Goal: Use online tool/utility: Utilize a website feature to perform a specific function

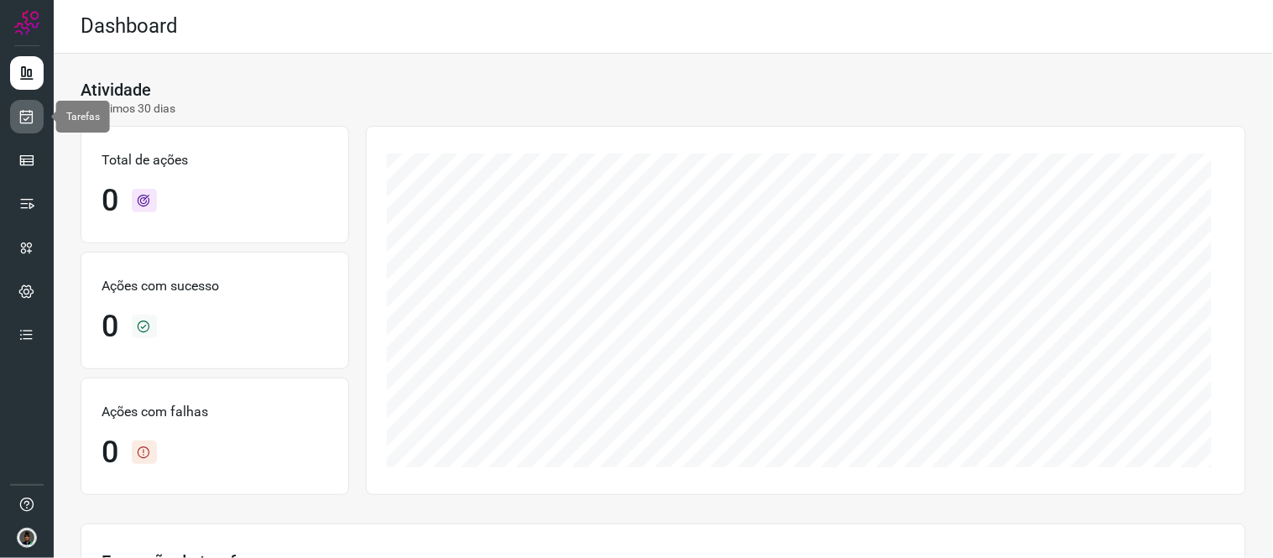
click at [28, 112] on icon at bounding box center [27, 116] width 18 height 17
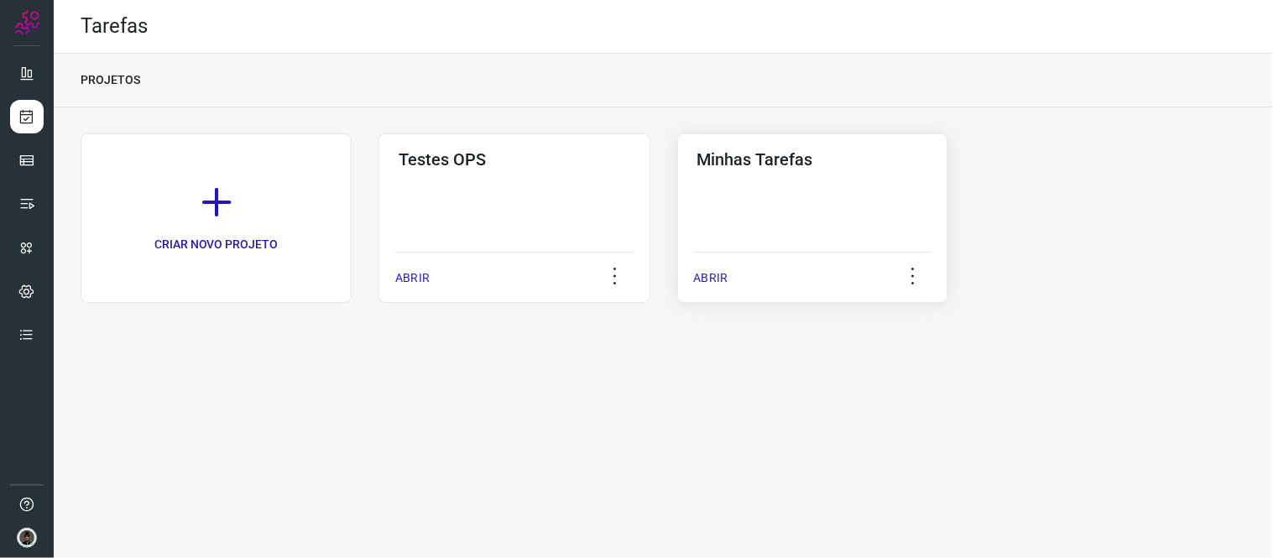
drag, startPoint x: 761, startPoint y: 131, endPoint x: 767, endPoint y: 140, distance: 10.9
click at [767, 140] on div "CRIAR NOVO PROJETO Testes OPS ABRIR Minhas Tarefas ABRIR" at bounding box center [664, 226] width 1220 height 238
drag, startPoint x: 791, startPoint y: 179, endPoint x: 801, endPoint y: 182, distance: 10.6
click at [797, 186] on div "Minhas Tarefas ABRIR" at bounding box center [812, 218] width 271 height 170
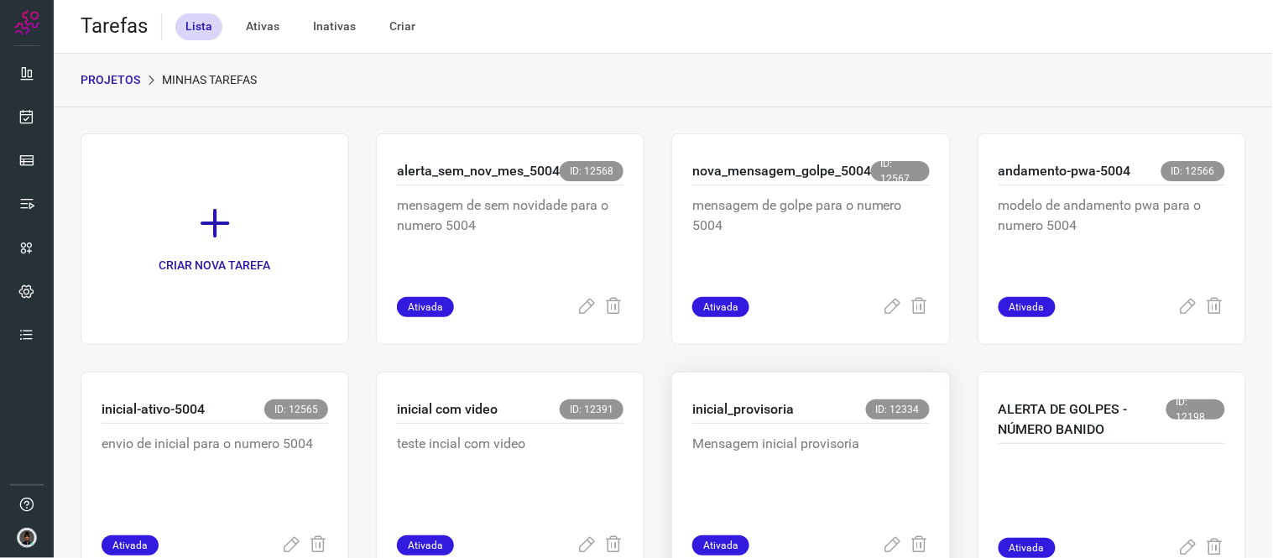
scroll to position [93, 0]
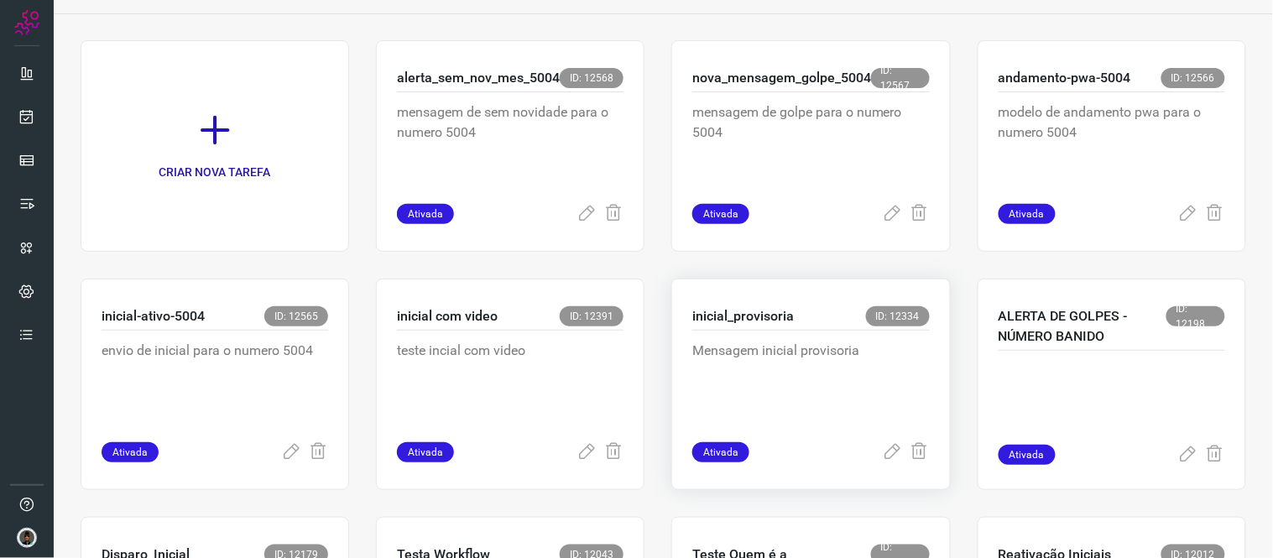
click at [793, 346] on p "Mensagem inicial provisoria" at bounding box center [811, 383] width 238 height 84
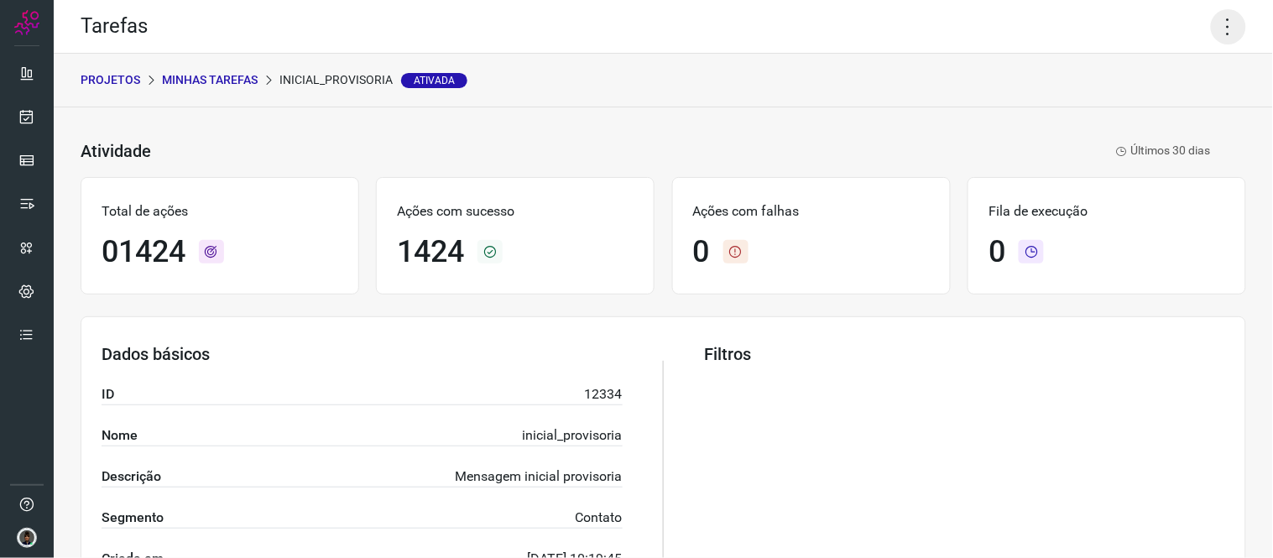
drag, startPoint x: 1210, startPoint y: 27, endPoint x: 1201, endPoint y: 30, distance: 9.8
click at [1211, 27] on icon at bounding box center [1228, 26] width 35 height 35
click at [1100, 112] on icon at bounding box center [1101, 109] width 17 height 17
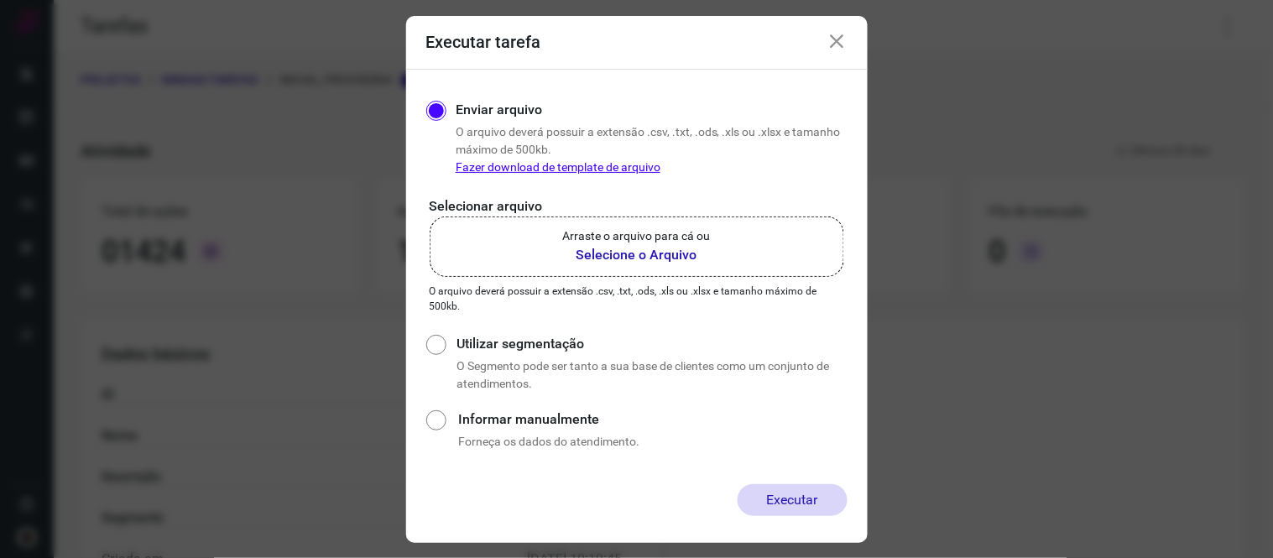
click at [640, 228] on p "Arraste o arquivo para cá ou" at bounding box center [637, 236] width 148 height 18
click at [0, 0] on input "Arraste o arquivo para cá ou Selecione o Arquivo" at bounding box center [0, 0] width 0 height 0
click at [709, 233] on p "Arraste o arquivo para cá ou" at bounding box center [637, 236] width 148 height 18
click at [0, 0] on input "Arraste o arquivo para cá ou Selecione o Arquivo" at bounding box center [0, 0] width 0 height 0
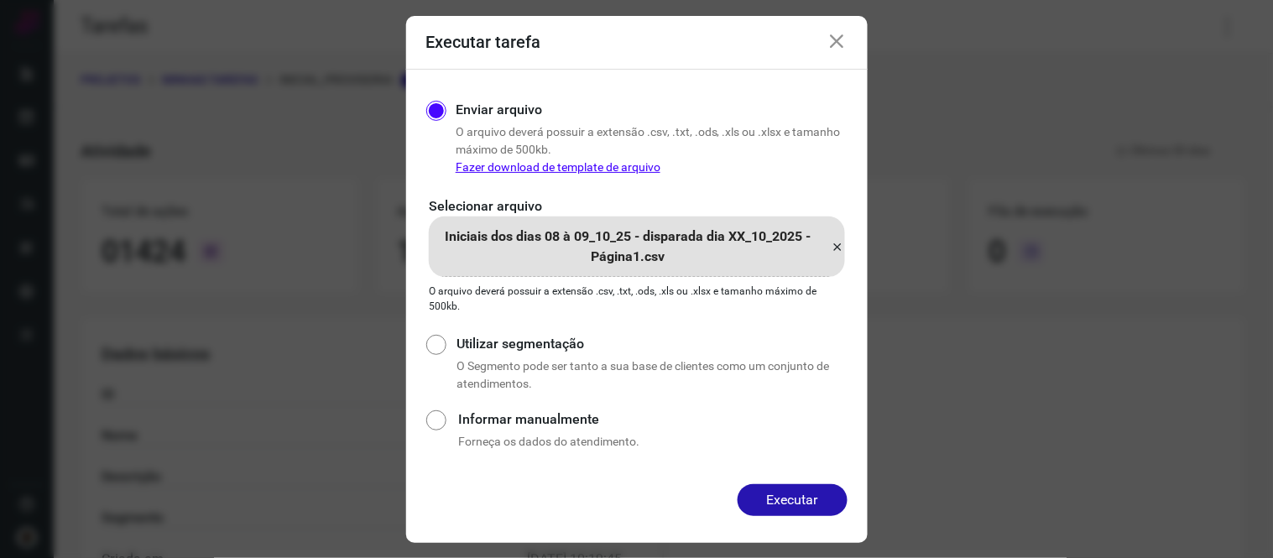
drag, startPoint x: 824, startPoint y: 498, endPoint x: 834, endPoint y: 504, distance: 12.1
click at [827, 501] on button "Executar" at bounding box center [793, 500] width 110 height 32
